Goal: Transaction & Acquisition: Purchase product/service

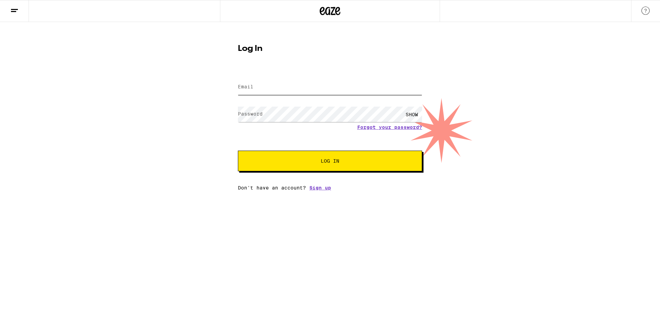
type input "[EMAIL_ADDRESS][DOMAIN_NAME]"
click at [298, 168] on button "Log In" at bounding box center [330, 161] width 184 height 21
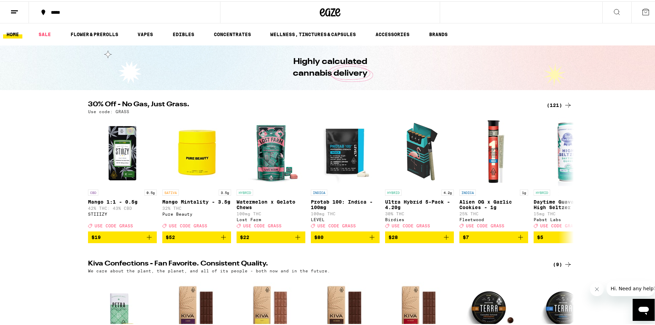
click at [559, 106] on div "(121)" at bounding box center [559, 104] width 25 height 8
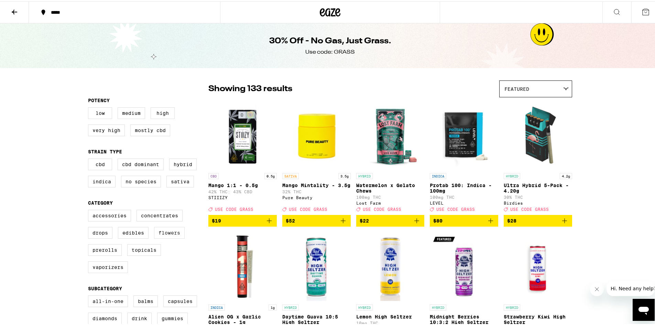
click at [172, 237] on label "Flowers" at bounding box center [169, 231] width 31 height 12
click at [90, 210] on input "Flowers" at bounding box center [89, 209] width 0 height 0
checkbox input "true"
